Goal: Find specific page/section: Find specific page/section

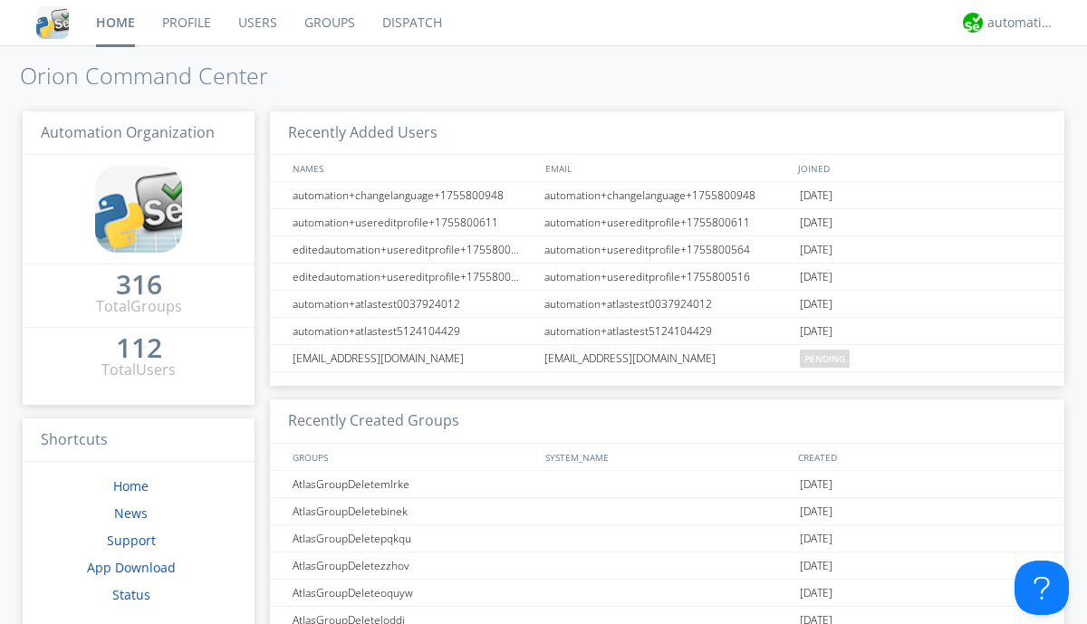
click at [410, 23] on link "Dispatch" at bounding box center [412, 22] width 87 height 45
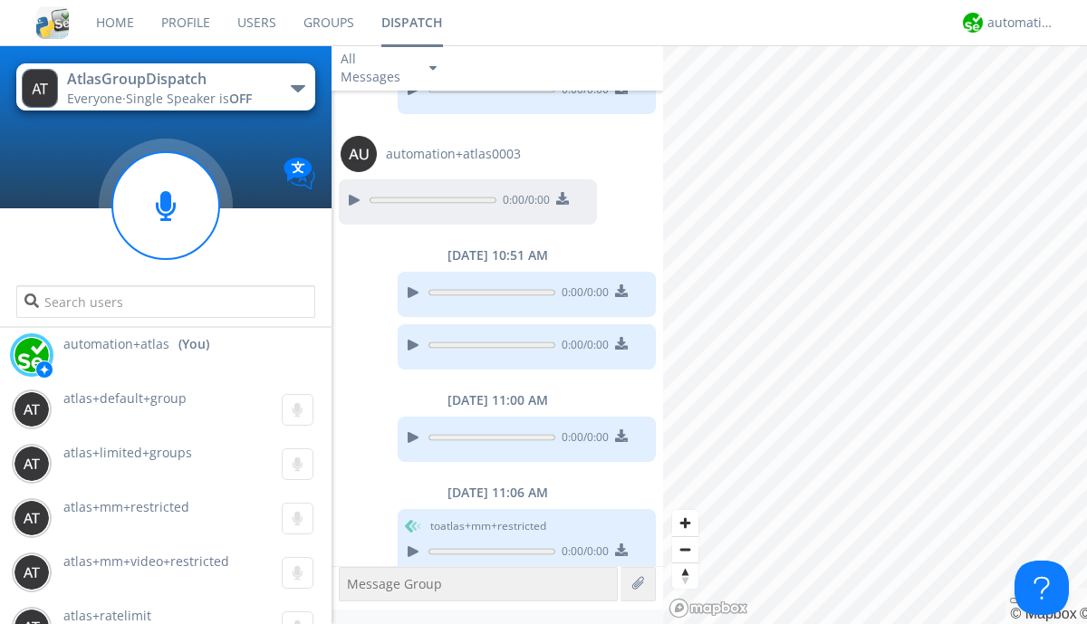
scroll to position [1394, 0]
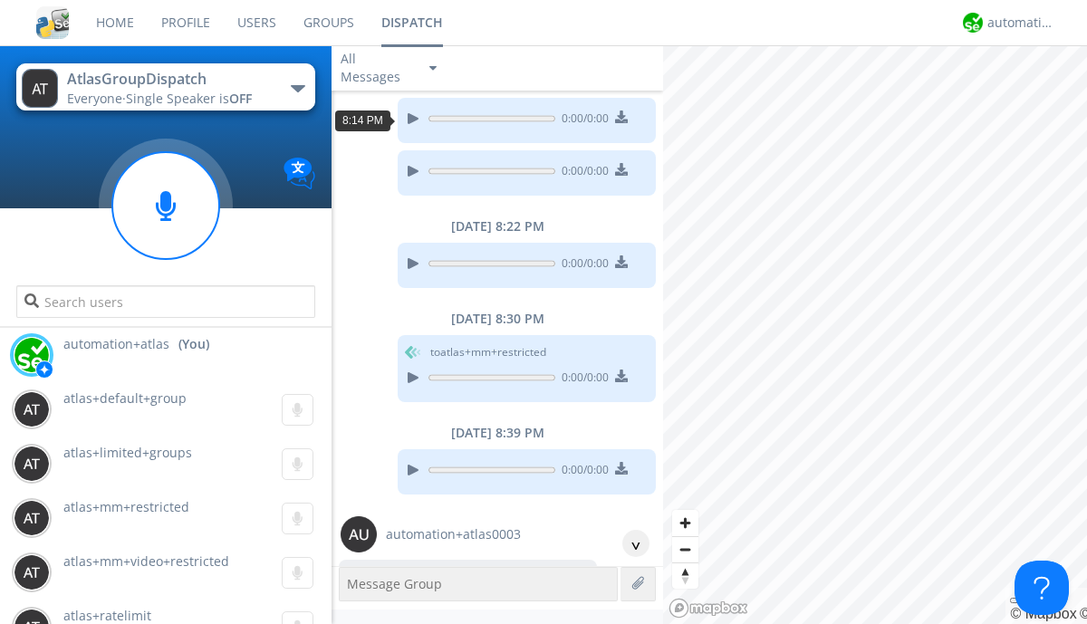
scroll to position [33, 0]
click at [629, 544] on div "^" at bounding box center [635, 543] width 27 height 27
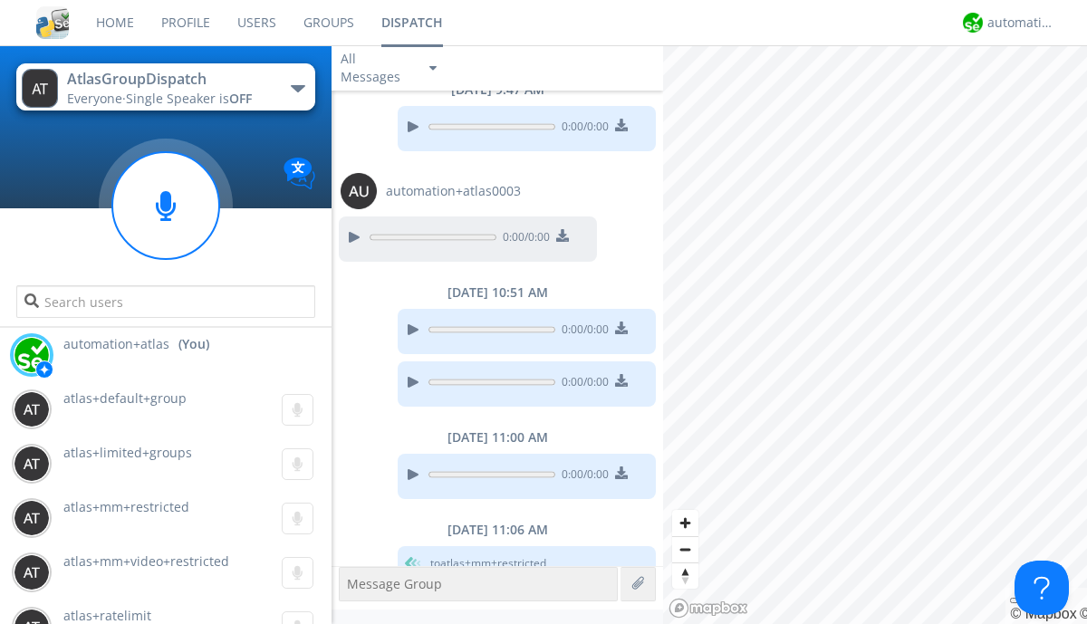
scroll to position [1340, 0]
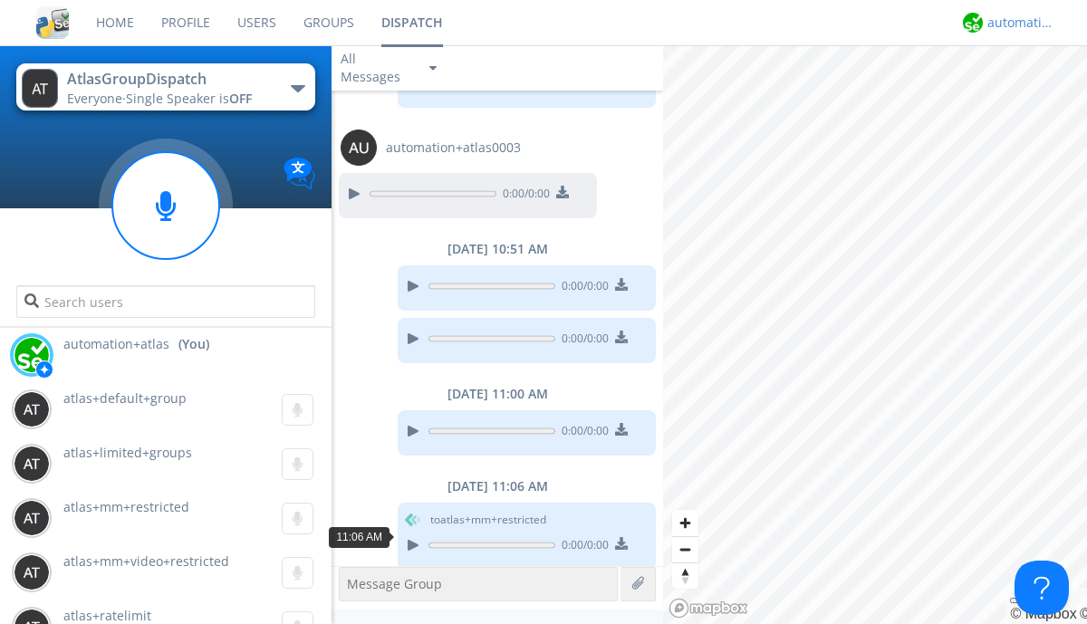
click at [1016, 23] on div "automation+atlas" at bounding box center [1021, 23] width 68 height 18
